Goal: Task Accomplishment & Management: Manage account settings

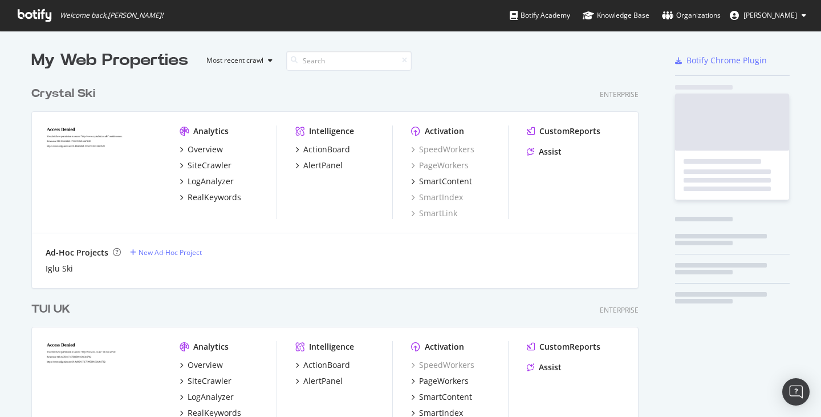
scroll to position [3066, 616]
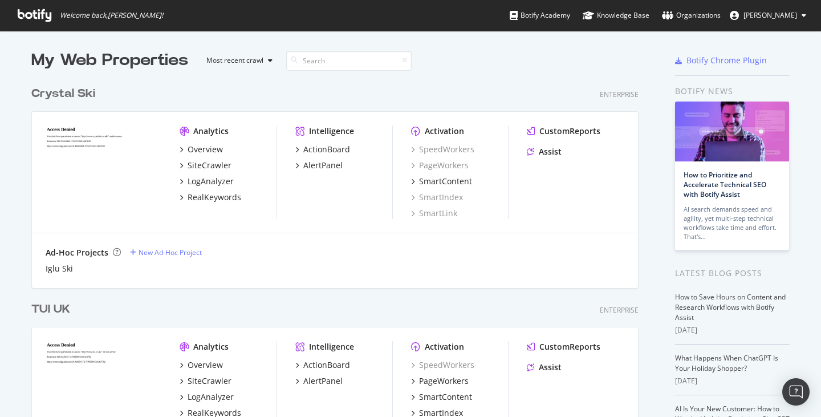
click at [792, 14] on span "[PERSON_NAME]" at bounding box center [770, 15] width 54 height 10
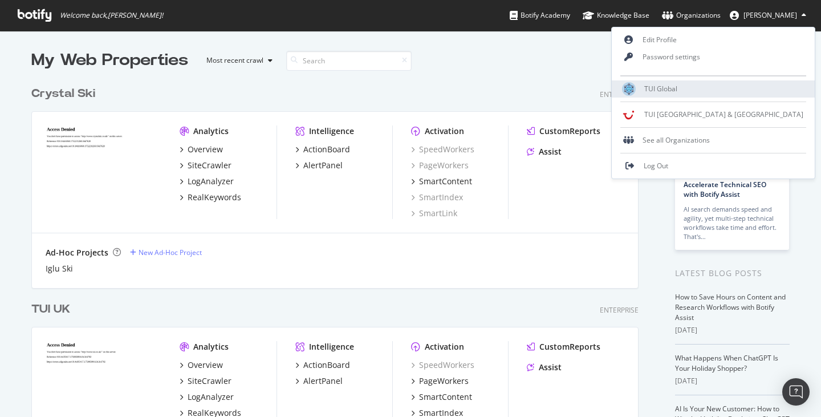
click at [677, 89] on span "TUI Global" at bounding box center [660, 89] width 33 height 10
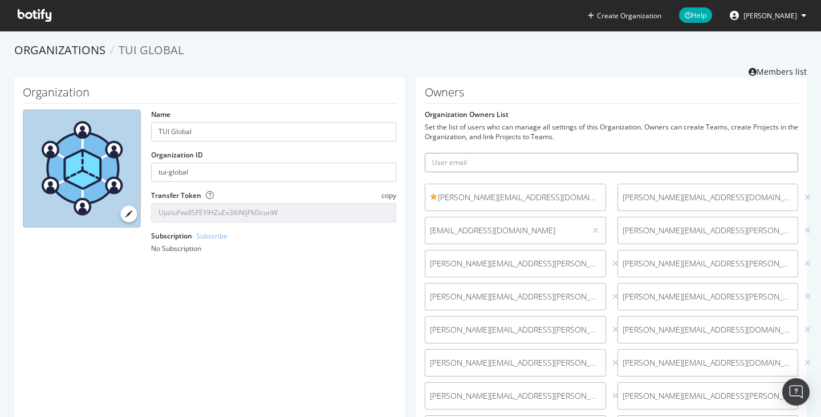
click at [502, 165] on input "text" at bounding box center [611, 162] width 373 height 19
click at [576, 158] on input "text" at bounding box center [611, 162] width 373 height 19
paste input "[EMAIL_ADDRESS][DOMAIN_NAME]"
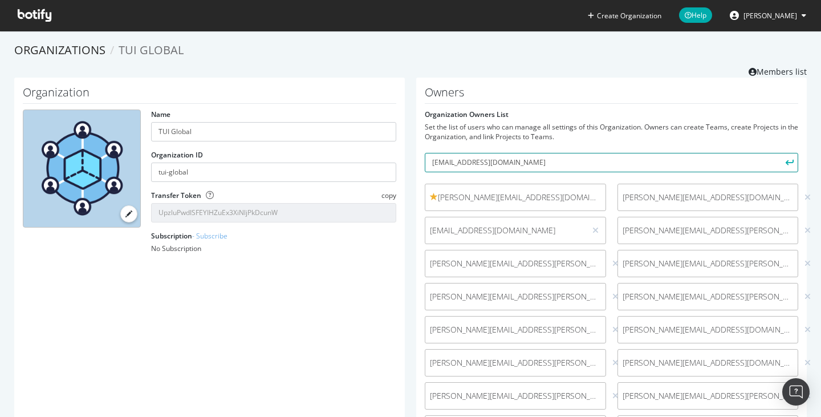
click at [615, 165] on input "[EMAIL_ADDRESS][DOMAIN_NAME]" at bounding box center [611, 162] width 373 height 19
type input "[EMAIL_ADDRESS][DOMAIN_NAME]"
click at [778, 153] on button "submit" at bounding box center [787, 162] width 19 height 19
